Goal: Task Accomplishment & Management: Manage account settings

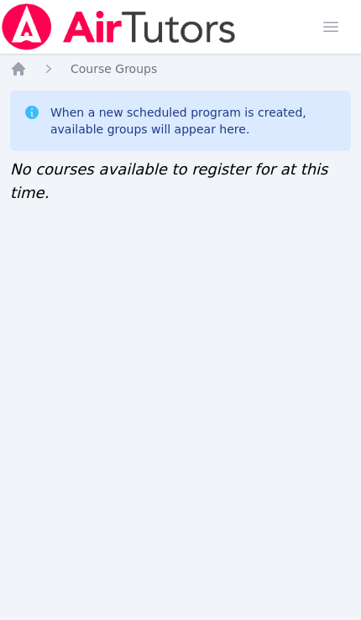
click at [175, 39] on img at bounding box center [119, 26] width 238 height 47
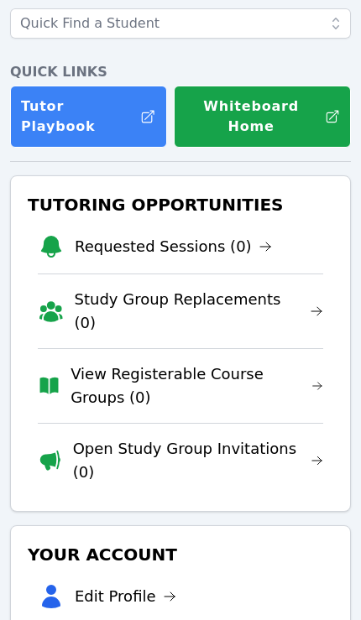
scroll to position [153, 0]
click at [297, 363] on link "View Registerable Course Groups (0)" at bounding box center [197, 386] width 253 height 47
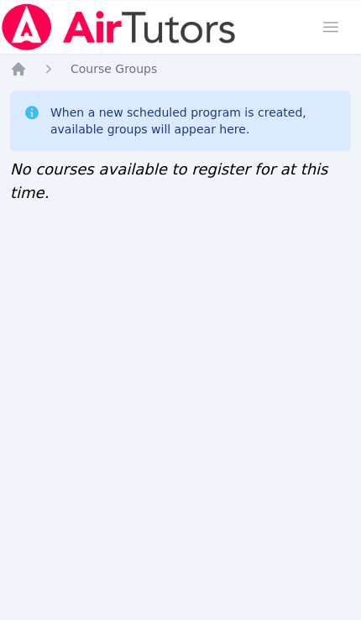
scroll to position [97, 0]
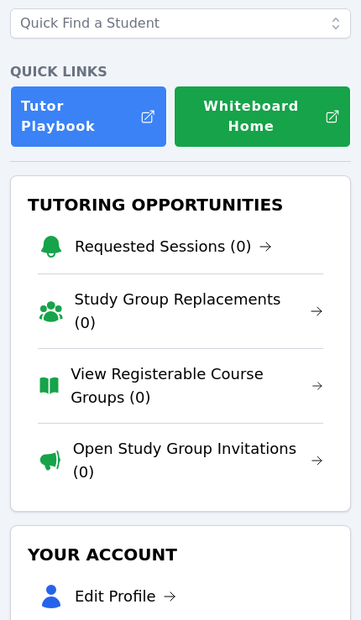
click at [178, 437] on link "Open Study Group Invitations (0)" at bounding box center [198, 460] width 250 height 47
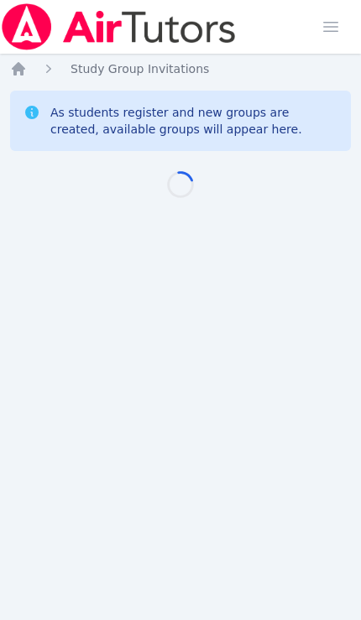
scroll to position [97, 0]
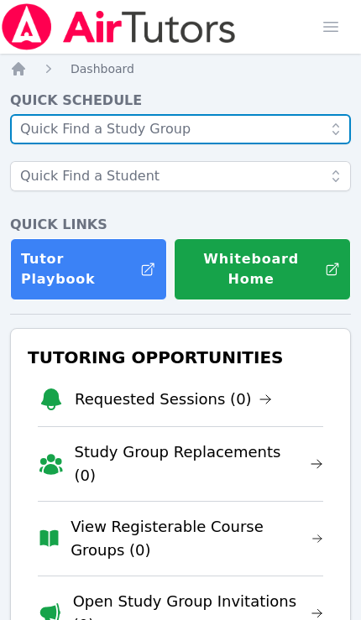
click at [315, 131] on input "text" at bounding box center [180, 129] width 341 height 30
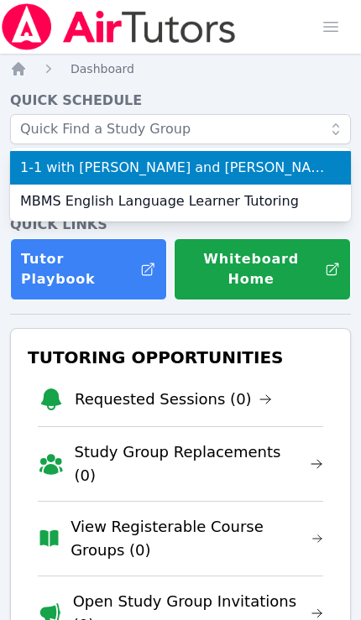
click at [207, 328] on div "Tutoring Opportunities Requested Sessions (0) Study Group Replacements (0) View…" at bounding box center [180, 496] width 341 height 337
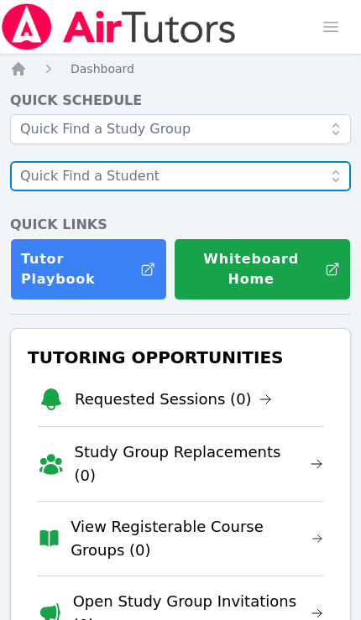
click at [296, 161] on input "text" at bounding box center [180, 176] width 341 height 30
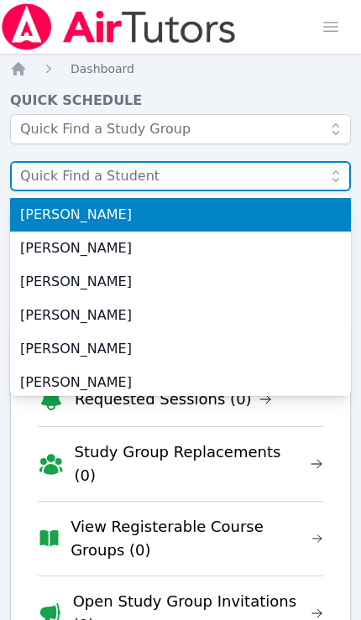
click at [281, 174] on input "text" at bounding box center [180, 176] width 341 height 30
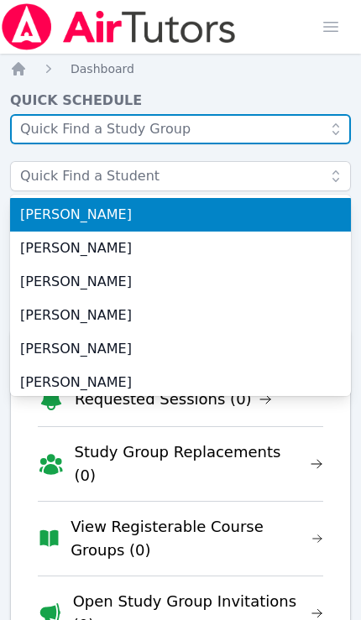
click at [315, 121] on input "text" at bounding box center [180, 129] width 341 height 30
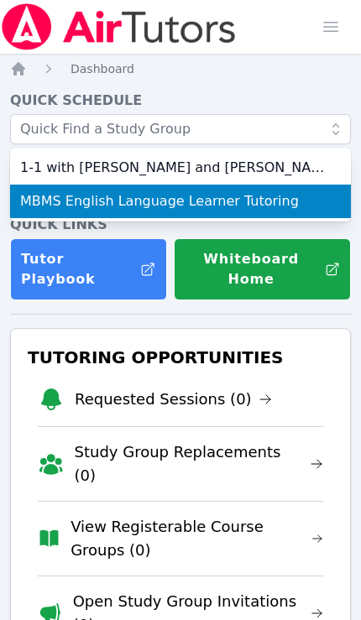
click at [265, 206] on span "MBMS English Language Learner Tutoring" at bounding box center [180, 201] width 321 height 20
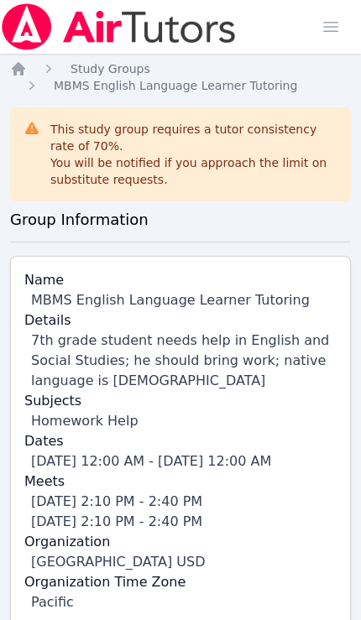
click at [204, 32] on img at bounding box center [119, 26] width 238 height 47
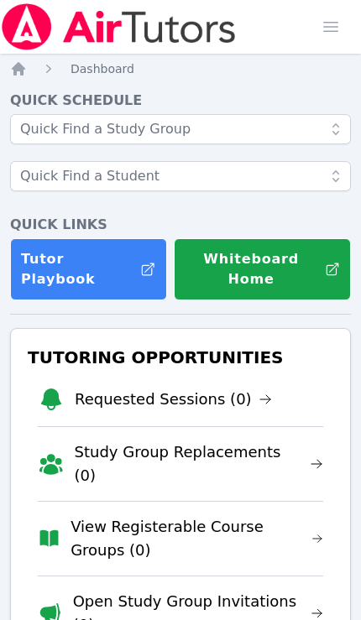
scroll to position [0, 7]
click at [292, 590] on link "Open Study Group Invitations (0)" at bounding box center [198, 613] width 250 height 47
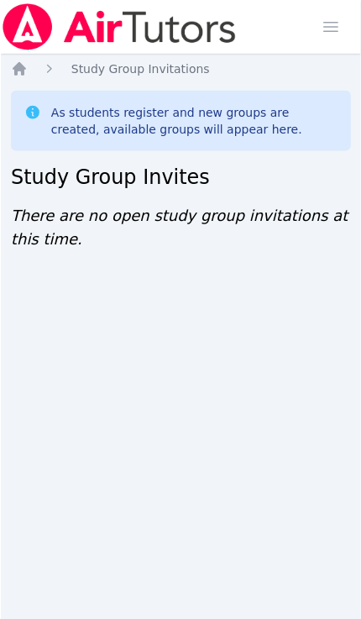
scroll to position [2, 0]
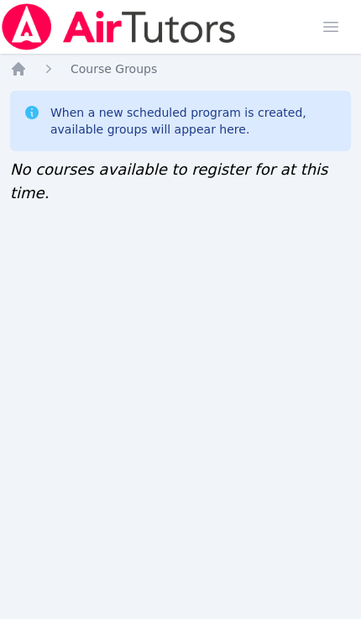
click at [208, 33] on img at bounding box center [119, 26] width 238 height 47
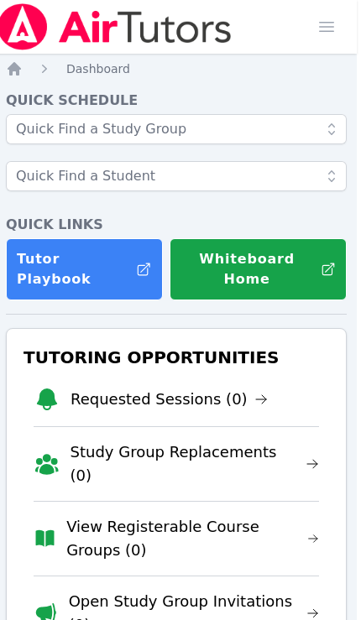
scroll to position [0, 7]
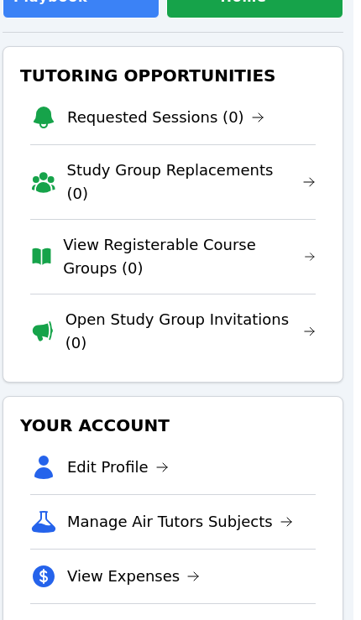
scroll to position [281, 7]
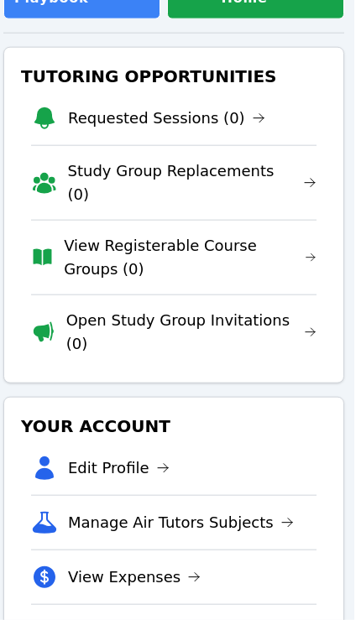
click at [284, 309] on link "Open Study Group Invitations (0)" at bounding box center [191, 332] width 250 height 47
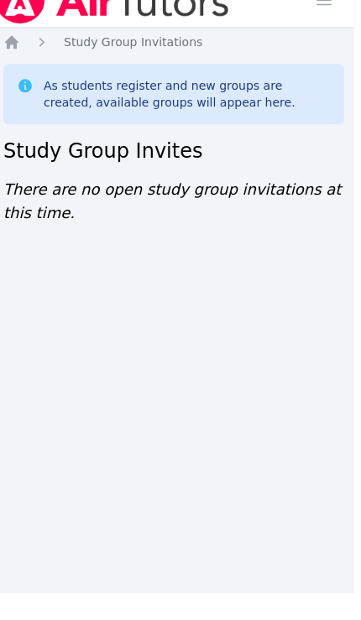
scroll to position [0, 7]
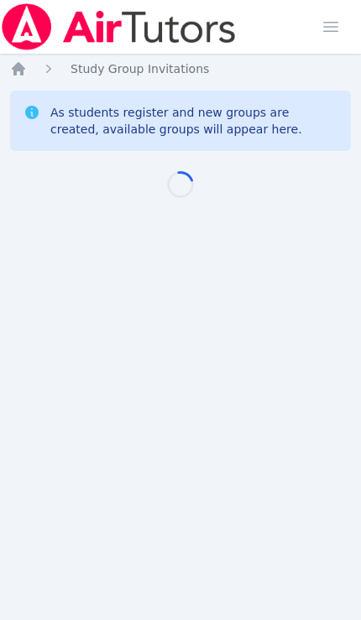
scroll to position [0, 7]
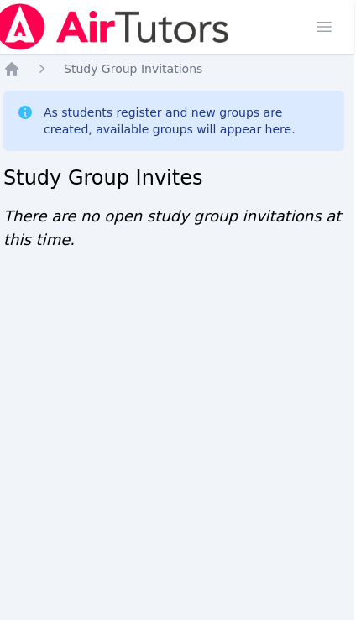
click at [347, 492] on div "Home Sessions Study Groups Students Messages Open user menu [PERSON_NAME] Open …" at bounding box center [173, 310] width 361 height 620
click at [198, 32] on img at bounding box center [112, 26] width 238 height 47
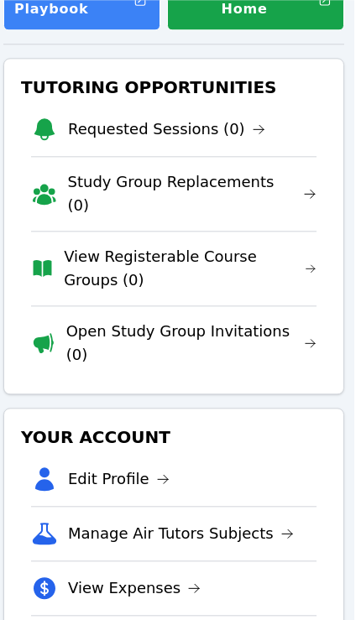
scroll to position [269, 7]
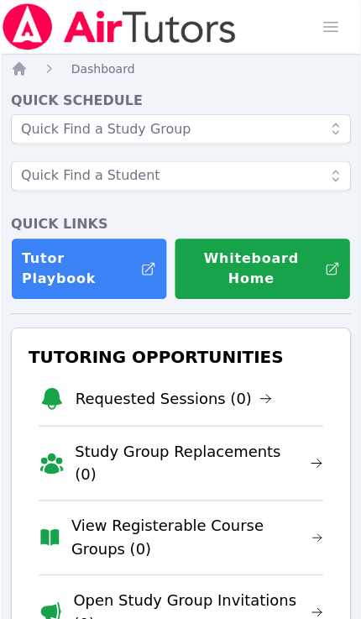
scroll to position [2, 0]
